Goal: Task Accomplishment & Management: Complete application form

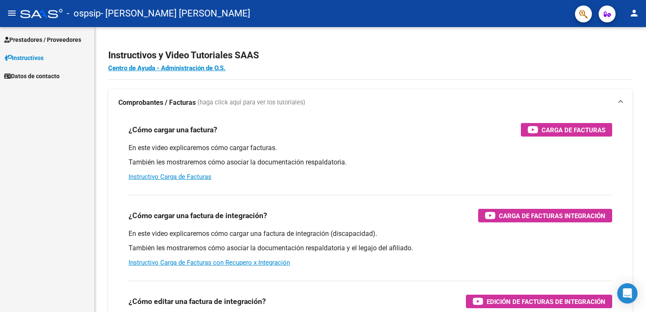
click at [49, 43] on span "Prestadores / Proveedores" at bounding box center [42, 39] width 77 height 9
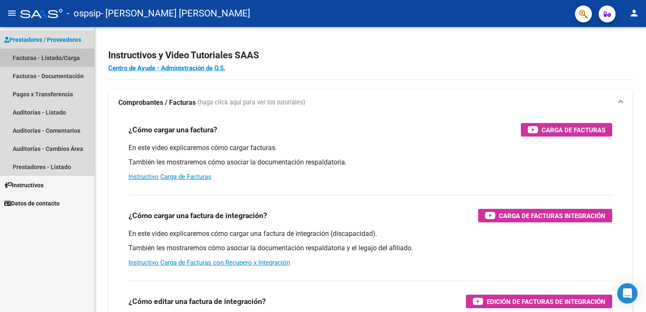
click at [56, 57] on link "Facturas - Listado/Carga" at bounding box center [47, 58] width 94 height 18
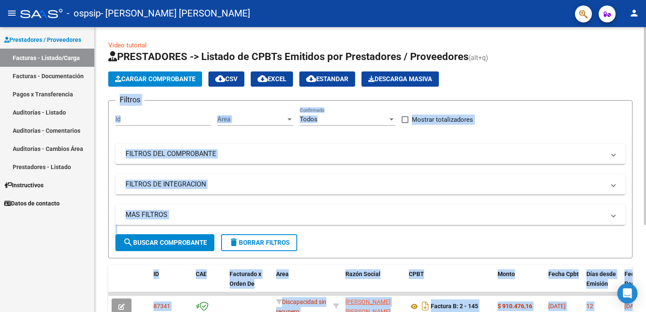
drag, startPoint x: 642, startPoint y: 57, endPoint x: 644, endPoint y: 80, distance: 23.8
click at [644, 80] on div "Video tutorial PRESTADORES -> Listado de CPBTs Emitidos por Prestadores / Prove…" at bounding box center [372, 229] width 554 height 405
click at [624, 59] on h1 "PRESTADORES -> Listado de CPBTs Emitidos por Prestadores / Proveedores (alt+q)" at bounding box center [370, 57] width 525 height 15
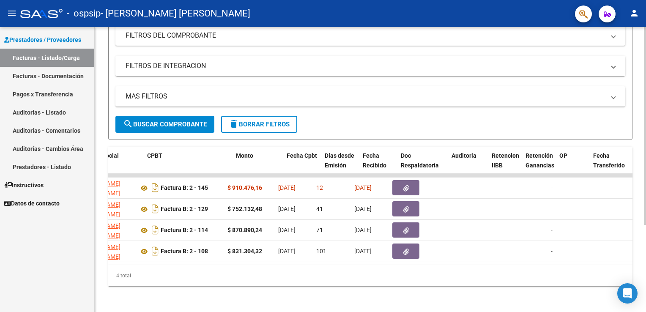
scroll to position [0, 262]
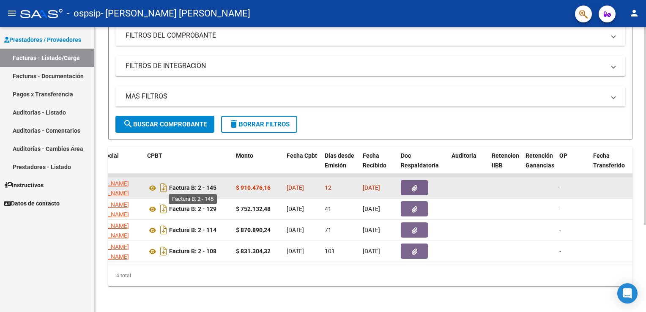
click at [178, 187] on strong "Factura B: 2 - 145" at bounding box center [192, 188] width 47 height 7
drag, startPoint x: 178, startPoint y: 187, endPoint x: 261, endPoint y: 189, distance: 82.9
click at [261, 189] on strong "$ 910.476,16" at bounding box center [253, 187] width 35 height 7
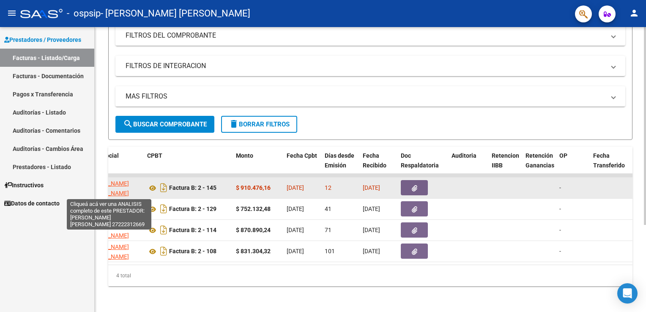
click at [119, 184] on span "[PERSON_NAME] [PERSON_NAME]" at bounding box center [106, 188] width 45 height 16
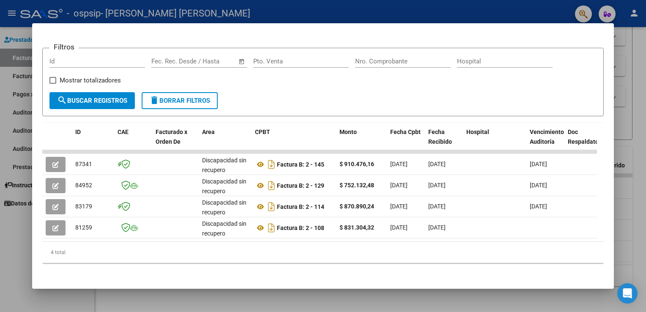
scroll to position [112, 0]
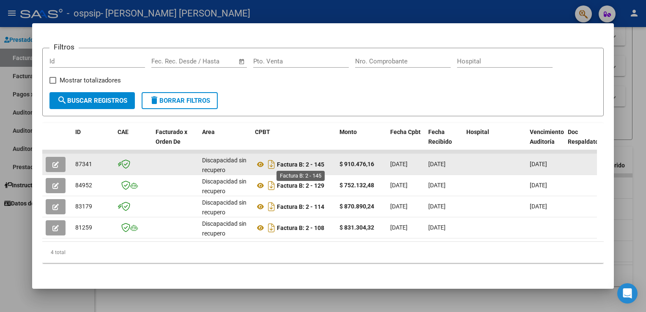
click at [288, 163] on strong "Factura B: 2 - 145" at bounding box center [300, 164] width 47 height 7
click at [255, 161] on icon at bounding box center [260, 164] width 11 height 10
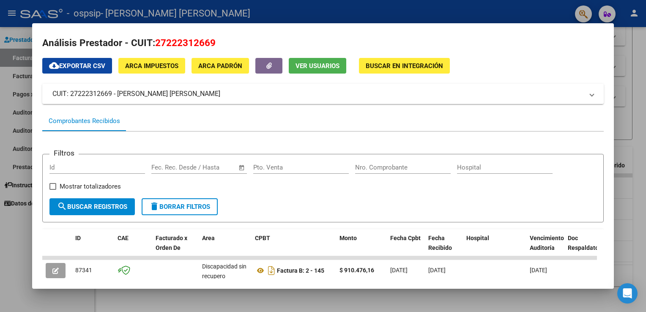
scroll to position [0, 0]
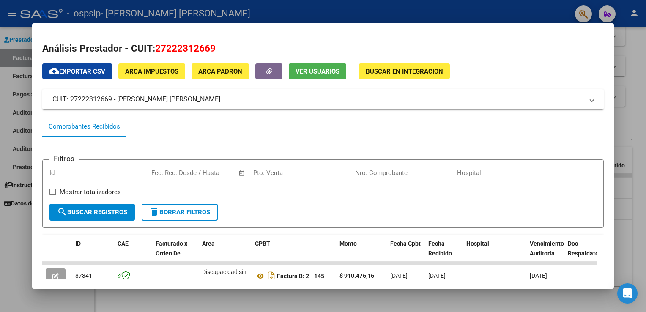
click at [633, 58] on div at bounding box center [323, 156] width 646 height 312
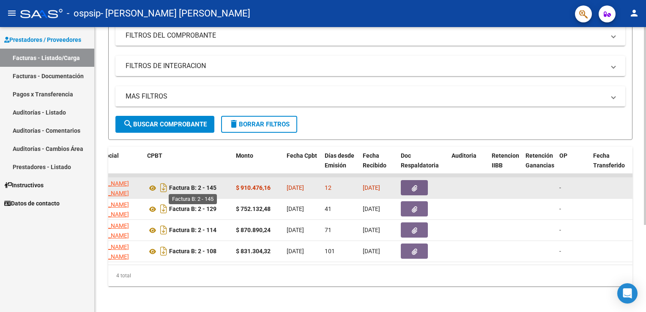
click at [207, 185] on strong "Factura B: 2 - 145" at bounding box center [192, 188] width 47 height 7
click at [153, 189] on icon at bounding box center [152, 188] width 11 height 10
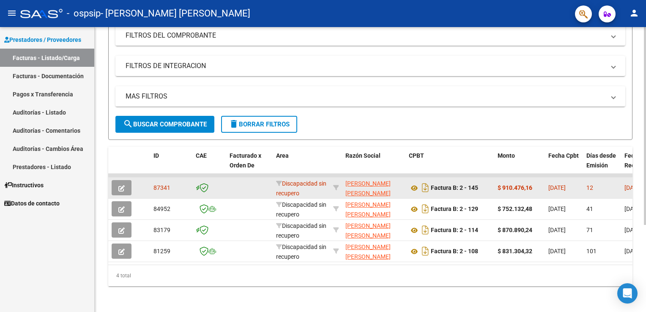
click at [161, 192] on datatable-body-cell "87341" at bounding box center [171, 188] width 42 height 21
drag, startPoint x: 161, startPoint y: 192, endPoint x: 124, endPoint y: 187, distance: 38.0
click at [124, 187] on icon "button" at bounding box center [121, 188] width 6 height 6
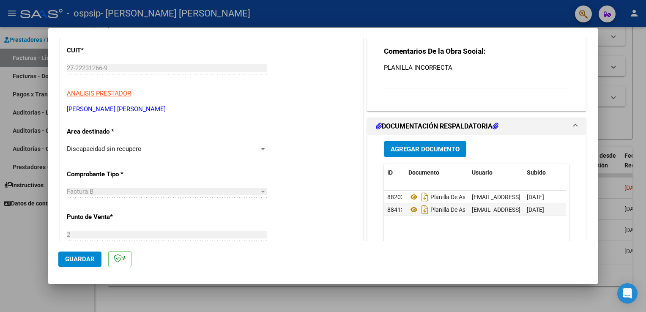
scroll to position [102, 0]
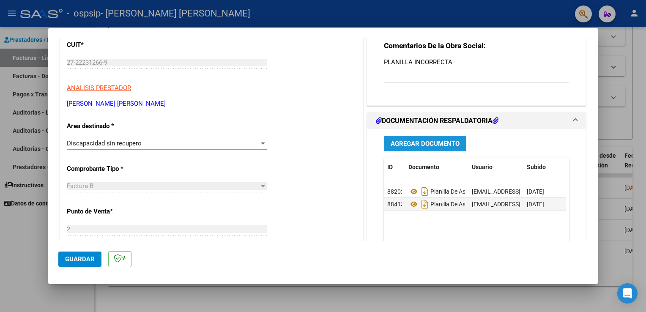
click at [403, 144] on span "Agregar Documento" at bounding box center [425, 144] width 69 height 8
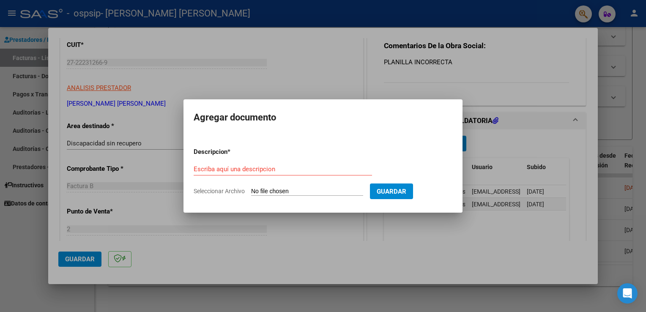
click at [355, 187] on app-file-uploader "Seleccionar Archivo" at bounding box center [282, 191] width 176 height 8
type input "C:\fakepath\Adobe Scan [DATE].pdf"
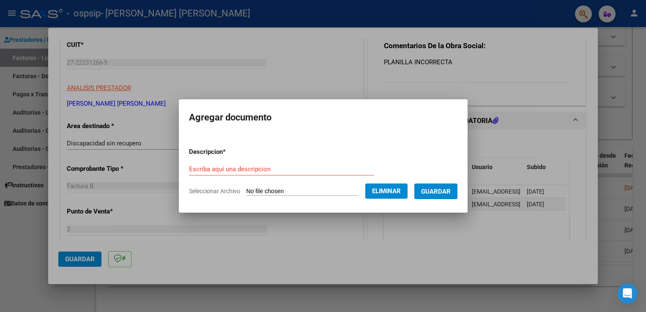
click at [287, 164] on div "Escriba aquí una descripcion" at bounding box center [281, 169] width 185 height 13
click at [285, 169] on input "Escriba aquí una descripcion" at bounding box center [281, 169] width 185 height 8
type input "PLANILLA [PERSON_NAME]"
click at [438, 184] on button "Guardar" at bounding box center [436, 192] width 43 height 16
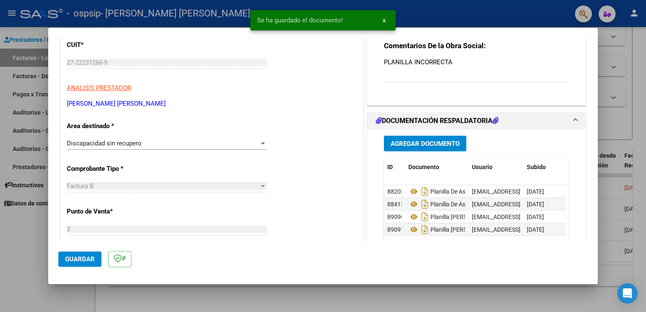
click at [438, 184] on datatable-header "ID Documento Usuario Subido Acción" at bounding box center [475, 171] width 182 height 27
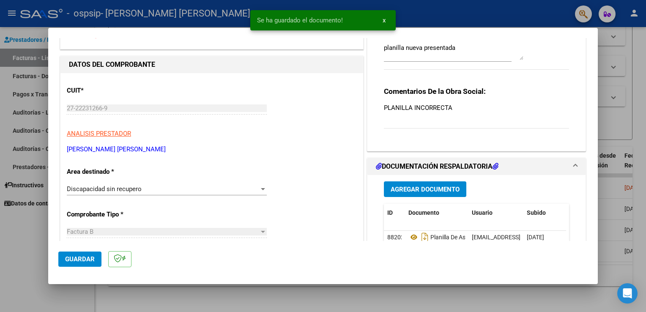
click at [478, 133] on div "Comentarios De la Obra Social: PLANILLA INCORRECTA" at bounding box center [476, 113] width 185 height 52
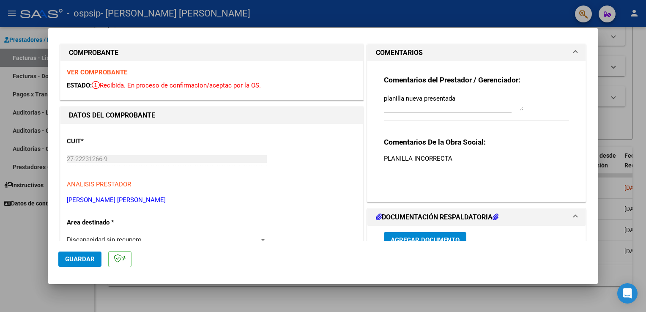
scroll to position [0, 0]
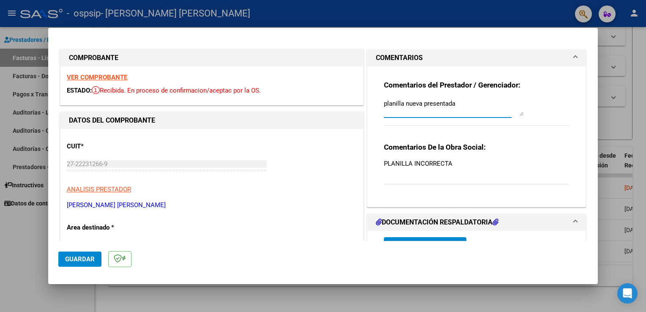
click at [467, 110] on textarea "planilla nueva presentada" at bounding box center [454, 107] width 140 height 17
type textarea "p"
type textarea "PLANILLA NUEVA ADJUNTADA"
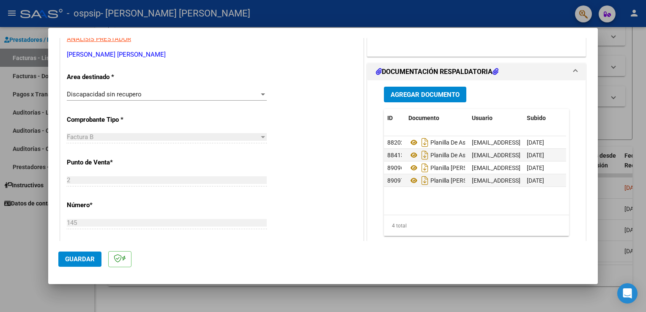
scroll to position [148, 0]
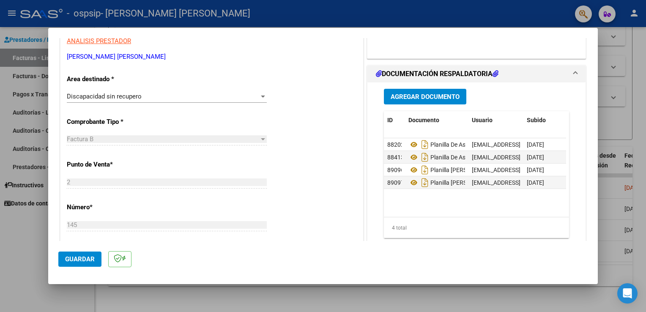
click at [214, 249] on mat-dialog-actions "Guardar" at bounding box center [323, 257] width 530 height 33
click at [70, 264] on button "Guardar" at bounding box center [79, 259] width 43 height 15
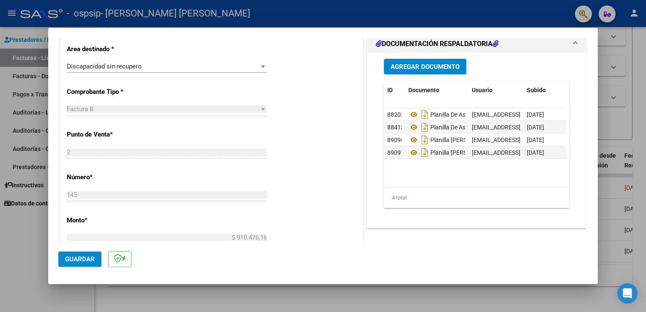
scroll to position [182, 0]
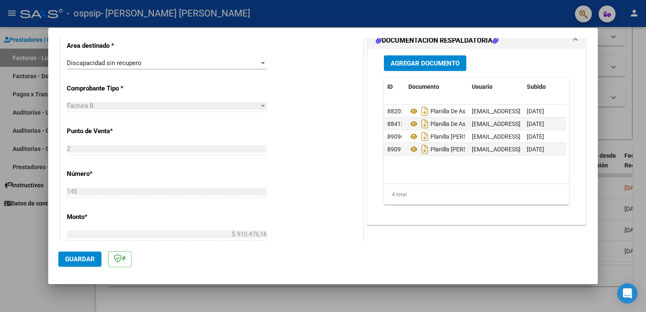
click at [636, 59] on div at bounding box center [323, 156] width 646 height 312
type input "$ 0,00"
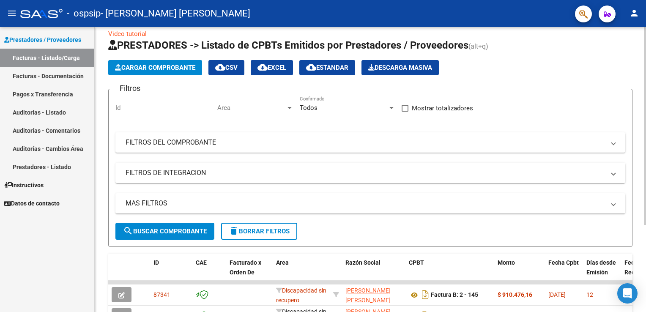
scroll to position [0, 0]
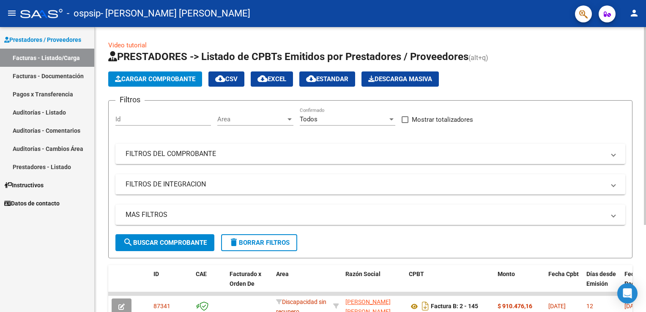
click at [645, 82] on div at bounding box center [645, 126] width 2 height 198
click at [156, 82] on span "Cargar Comprobante" at bounding box center [155, 79] width 80 height 8
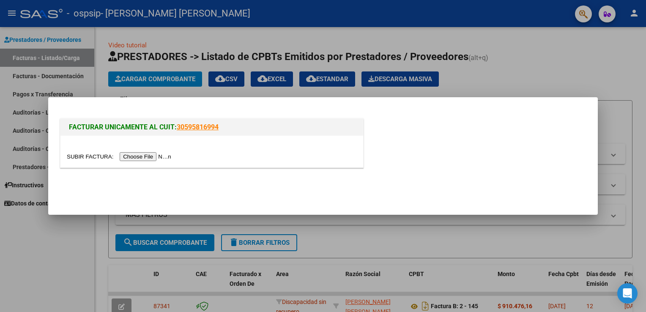
click at [146, 160] on input "file" at bounding box center [120, 156] width 107 height 9
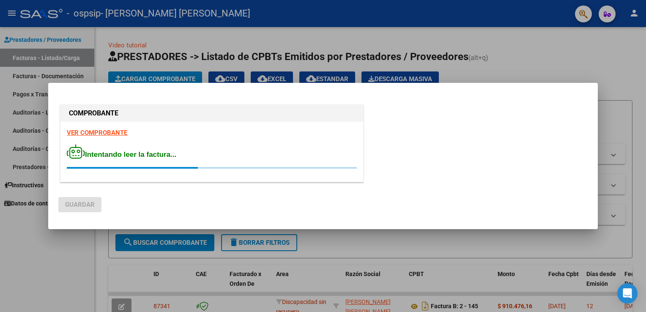
click at [103, 188] on mat-dialog-actions "Guardar" at bounding box center [323, 203] width 530 height 32
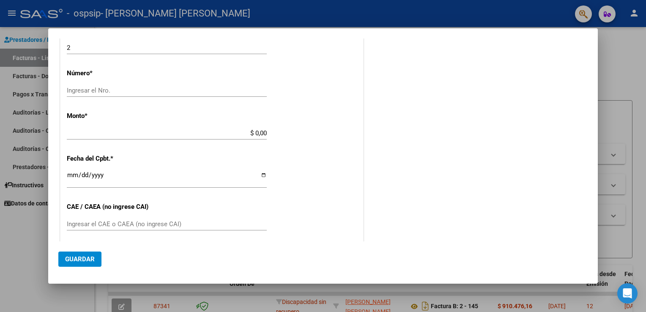
scroll to position [254, 0]
click at [113, 87] on input "Ingresar el Nro." at bounding box center [167, 88] width 200 height 8
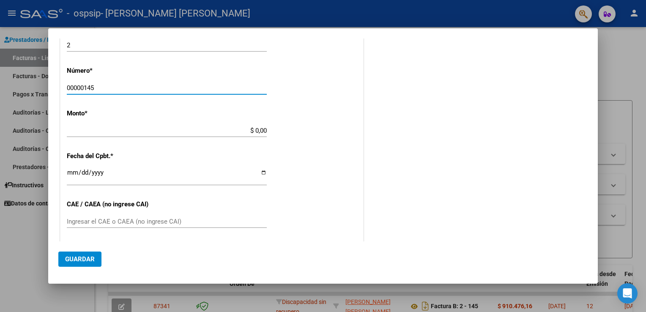
type input "00000145"
click at [164, 133] on input "$ 0,00" at bounding box center [167, 131] width 200 height 8
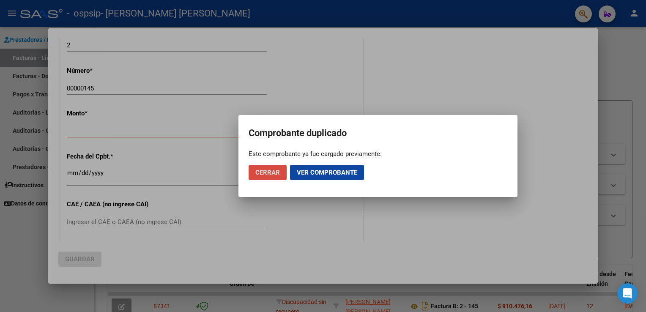
click at [271, 175] on span "Cerrar" at bounding box center [267, 173] width 25 height 8
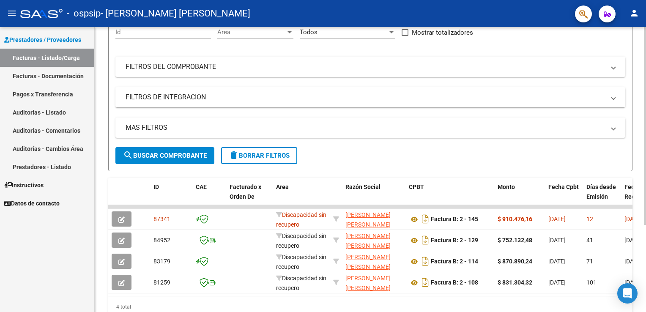
scroll to position [125, 0]
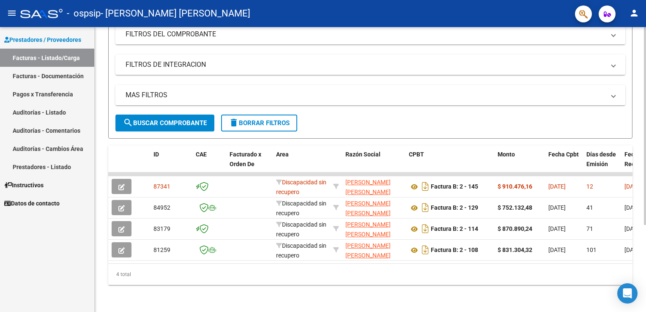
click at [643, 312] on div "Video tutorial PRESTADORES -> Listado de CPBTs Emitidos por Prestadores / Prove…" at bounding box center [372, 109] width 554 height 405
